Goal: Transaction & Acquisition: Purchase product/service

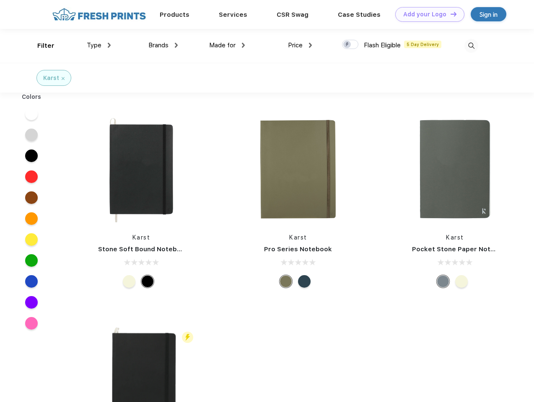
click at [427, 14] on link "Add your Logo Design Tool" at bounding box center [429, 14] width 69 height 15
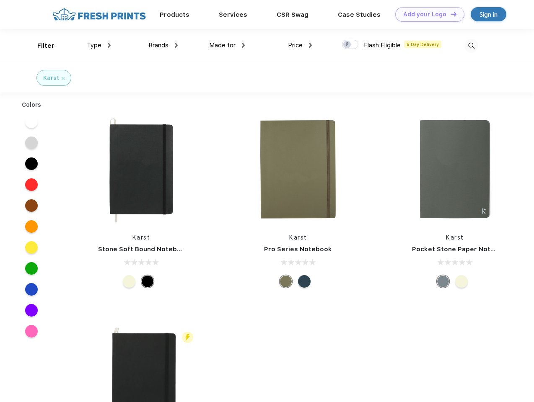
click at [0, 0] on div "Design Tool" at bounding box center [0, 0] width 0 height 0
click at [450, 14] on link "Add your Logo Design Tool" at bounding box center [429, 14] width 69 height 15
click at [40, 46] on div "Filter" at bounding box center [45, 46] width 17 height 10
click at [99, 45] on span "Type" at bounding box center [94, 46] width 15 height 8
click at [163, 45] on span "Brands" at bounding box center [158, 46] width 20 height 8
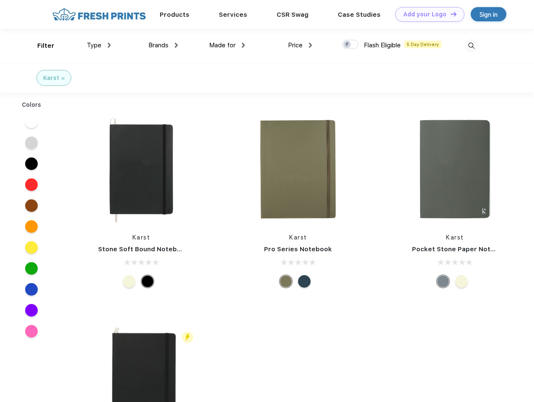
click at [227, 45] on span "Made for" at bounding box center [222, 46] width 26 height 8
click at [300, 45] on span "Price" at bounding box center [295, 46] width 15 height 8
click at [350, 45] on div at bounding box center [350, 44] width 16 height 9
click at [348, 45] on input "checkbox" at bounding box center [344, 41] width 5 height 5
click at [471, 46] on img at bounding box center [471, 46] width 14 height 14
